Goal: Navigation & Orientation: Locate item on page

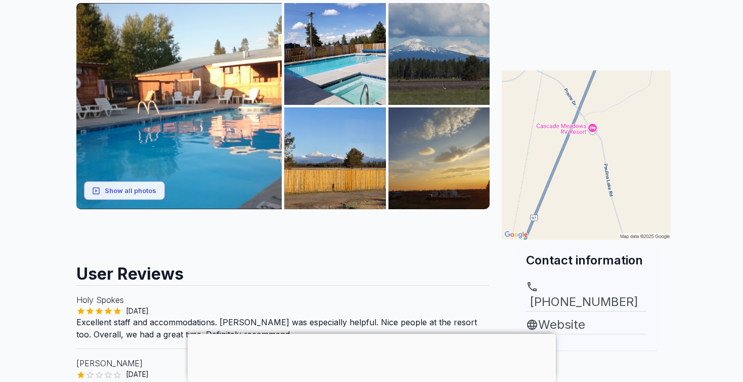
scroll to position [155, 0]
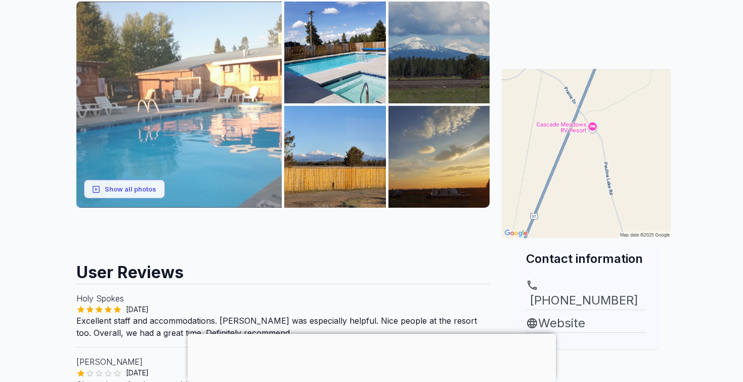
click at [159, 179] on img at bounding box center [179, 105] width 206 height 206
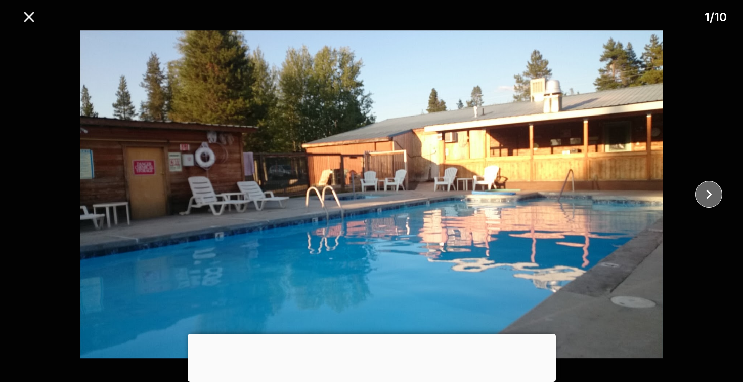
click at [700, 193] on icon "close" at bounding box center [709, 194] width 18 height 18
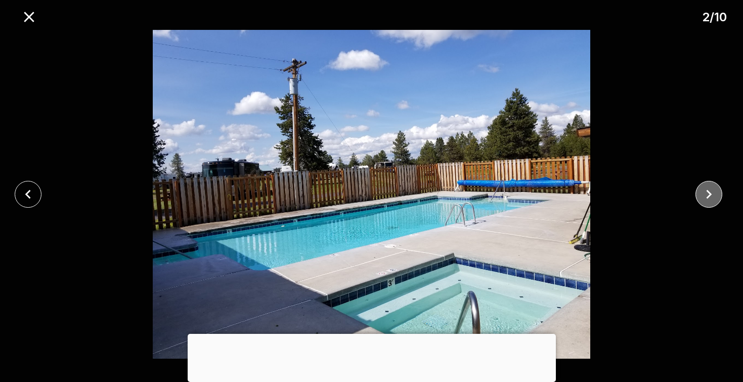
click at [700, 192] on icon "close" at bounding box center [709, 194] width 18 height 18
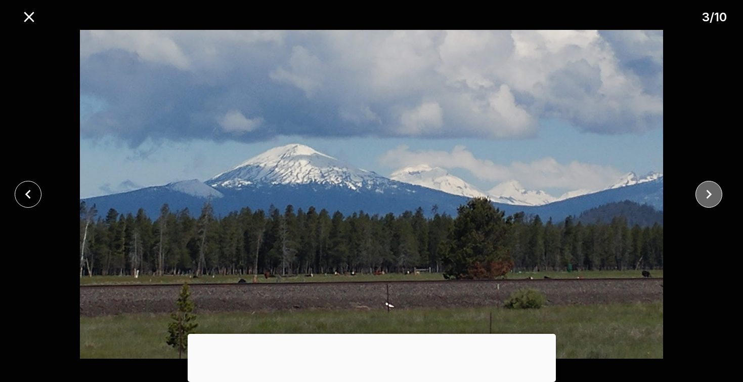
click at [700, 192] on icon "close" at bounding box center [709, 194] width 18 height 18
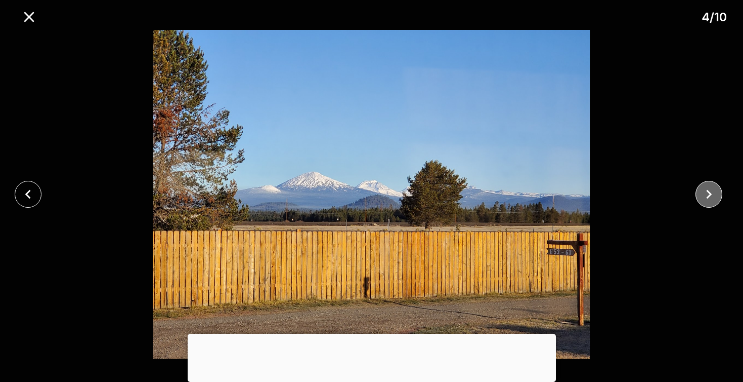
click at [700, 192] on icon "close" at bounding box center [709, 194] width 18 height 18
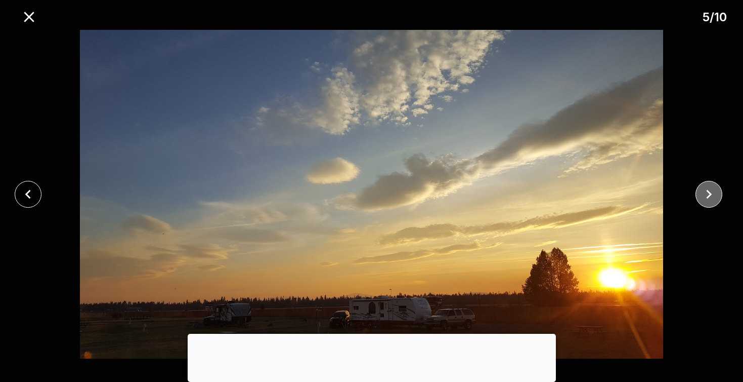
click at [700, 192] on icon "close" at bounding box center [709, 194] width 18 height 18
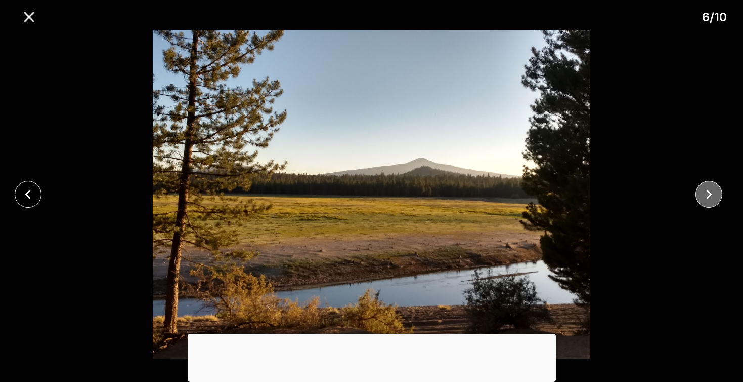
click at [700, 192] on icon "close" at bounding box center [709, 194] width 18 height 18
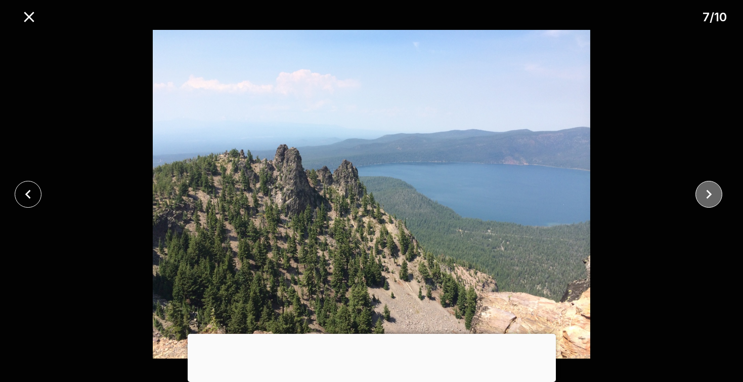
click at [700, 192] on icon "close" at bounding box center [709, 194] width 18 height 18
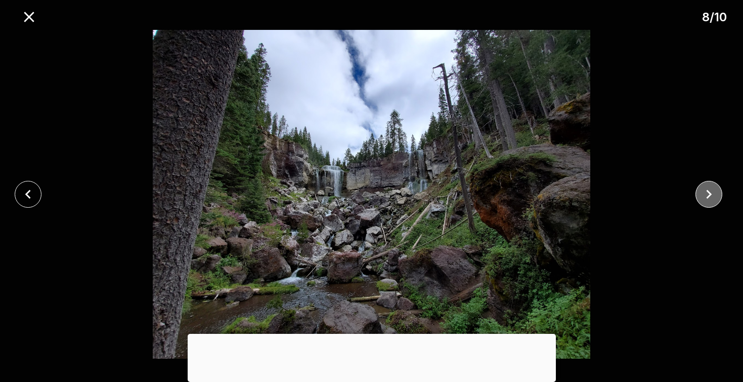
click at [700, 192] on icon "close" at bounding box center [709, 194] width 18 height 18
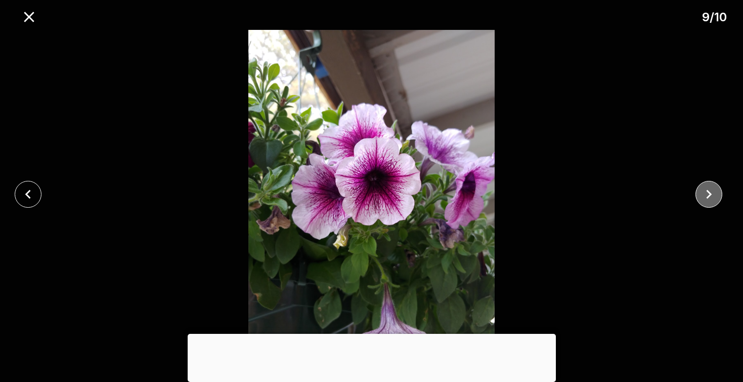
click at [700, 192] on icon "close" at bounding box center [709, 194] width 18 height 18
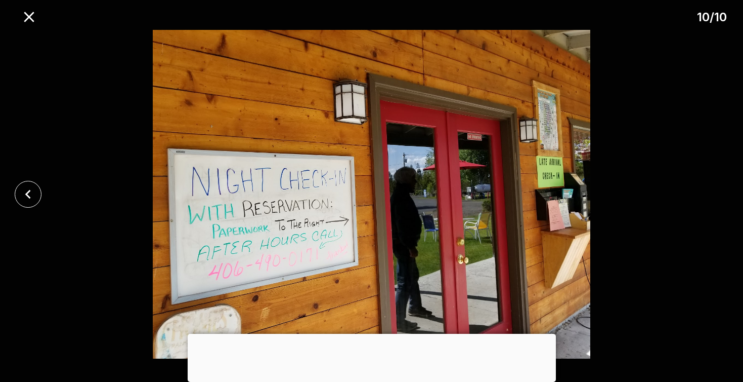
click at [700, 192] on div at bounding box center [371, 194] width 743 height 328
click at [37, 22] on icon "close" at bounding box center [29, 17] width 18 height 18
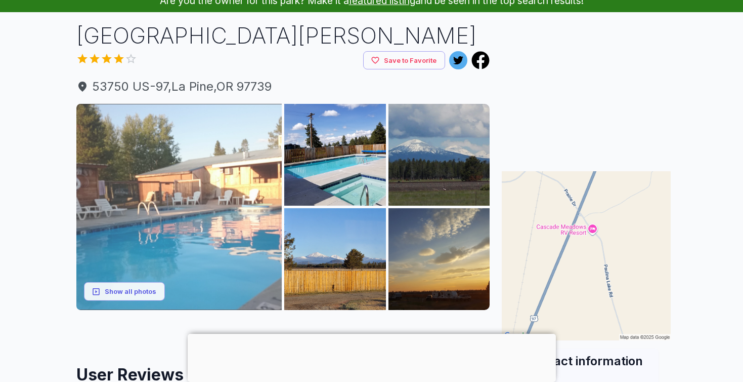
scroll to position [0, 0]
